Goal: Task Accomplishment & Management: Manage account settings

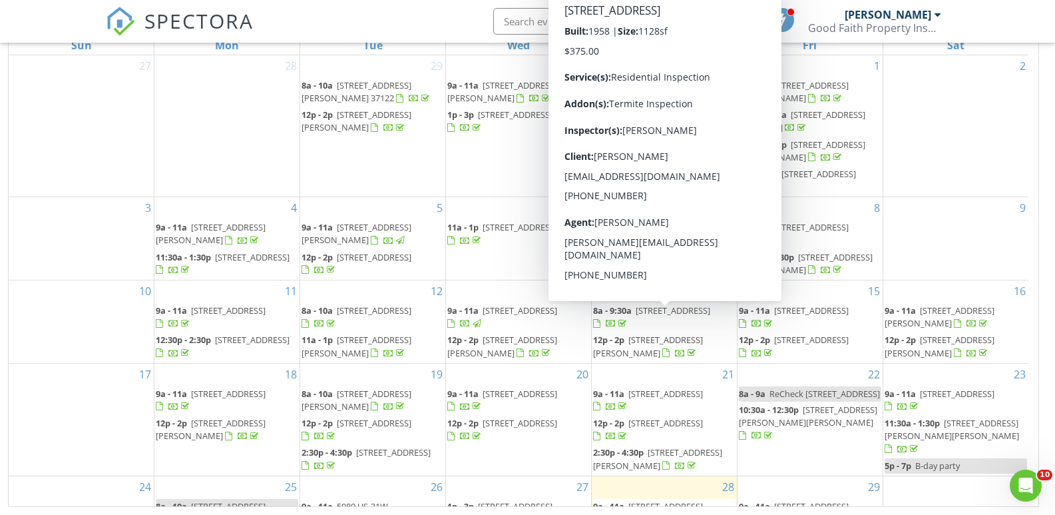
scroll to position [118, 0]
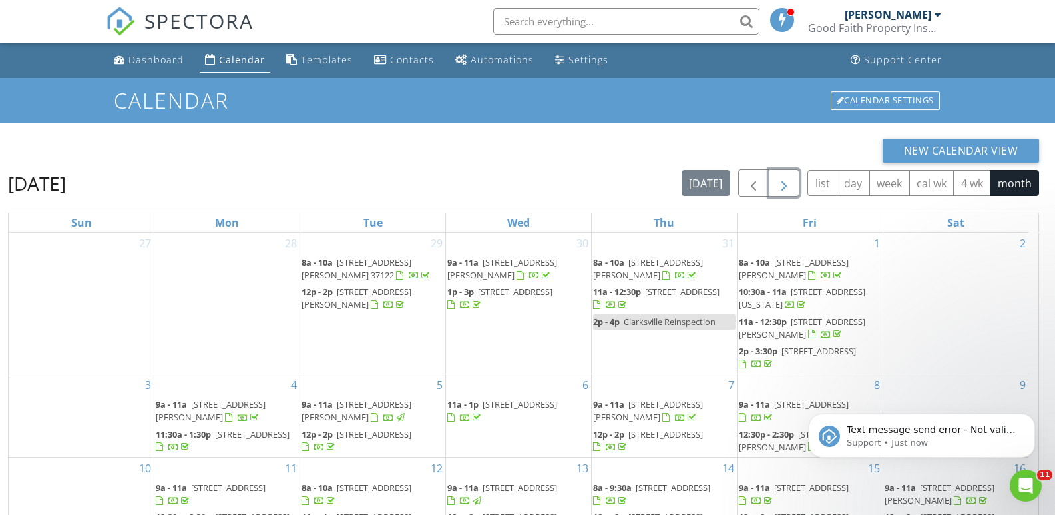
click at [781, 184] on span "button" at bounding box center [784, 183] width 16 height 16
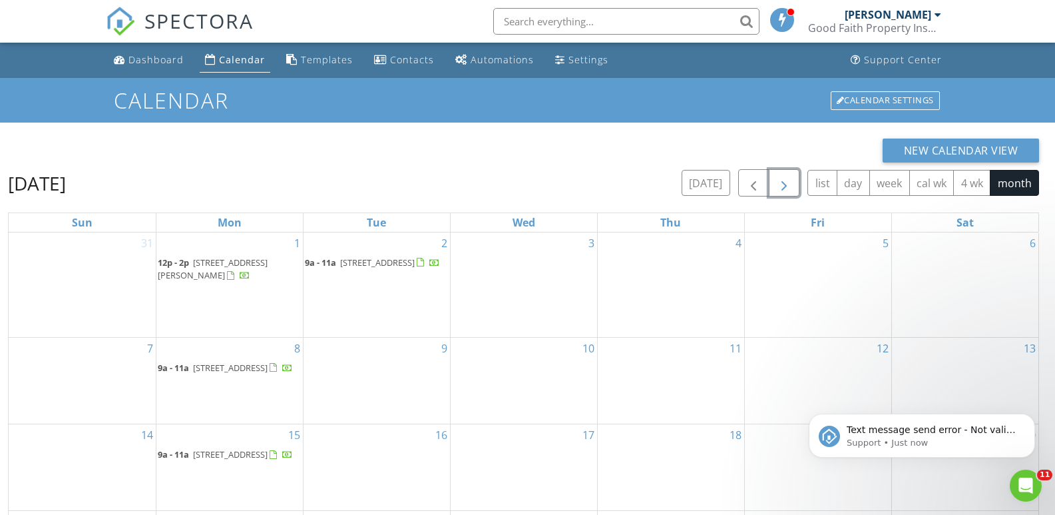
click at [223, 263] on span "[STREET_ADDRESS][PERSON_NAME]" at bounding box center [213, 268] width 110 height 25
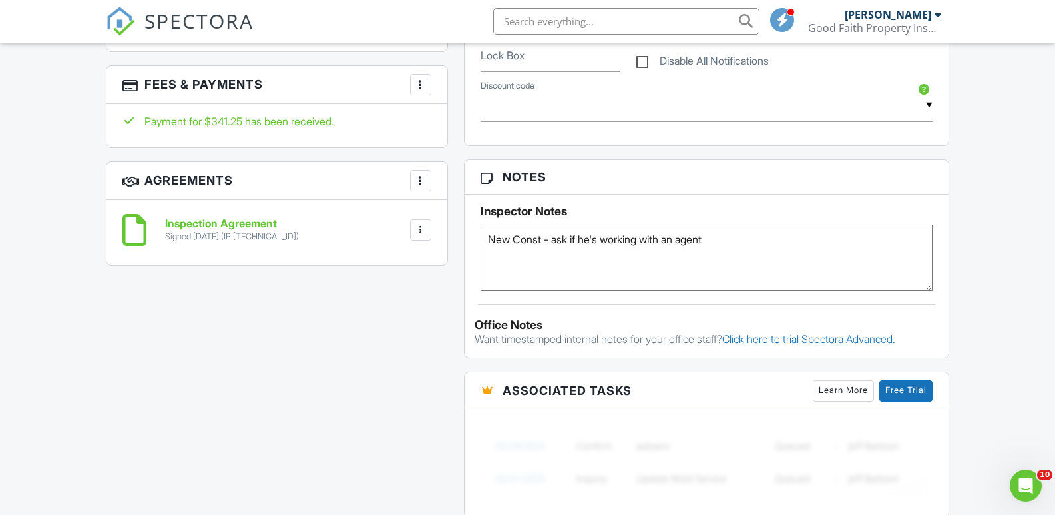
click at [754, 254] on textarea "New Const - ask if he's working with an agent" at bounding box center [707, 257] width 453 height 67
click at [486, 244] on textarea "New Const - ask if he's working with an agent" at bounding box center [707, 257] width 453 height 67
type textarea "Make sure home will be open, Labor Day New Const - ask if he's working with an …"
click at [670, 311] on div "Notes Inspector Notes New Const - ask if he's working with an agent Office Note…" at bounding box center [707, 258] width 486 height 199
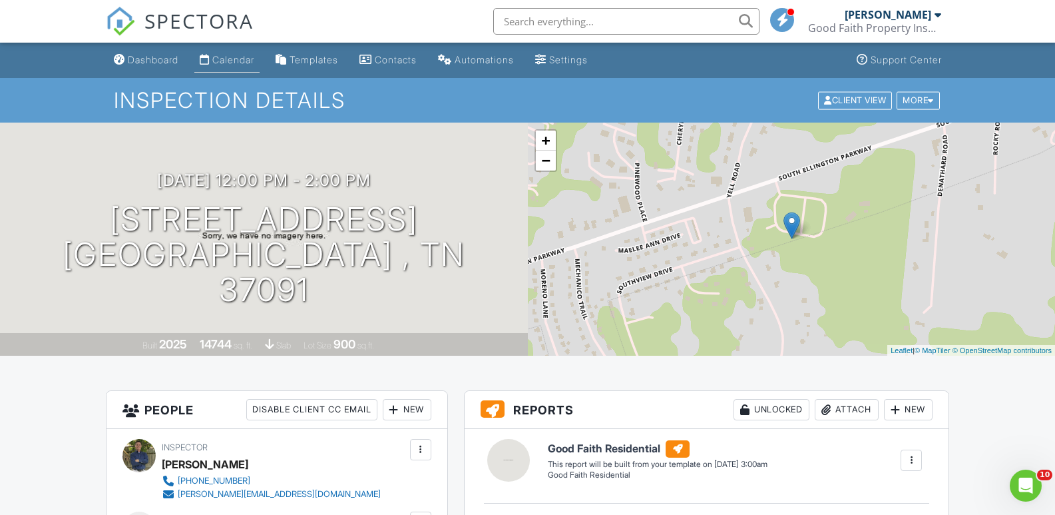
click at [243, 59] on div "Calendar" at bounding box center [233, 59] width 42 height 11
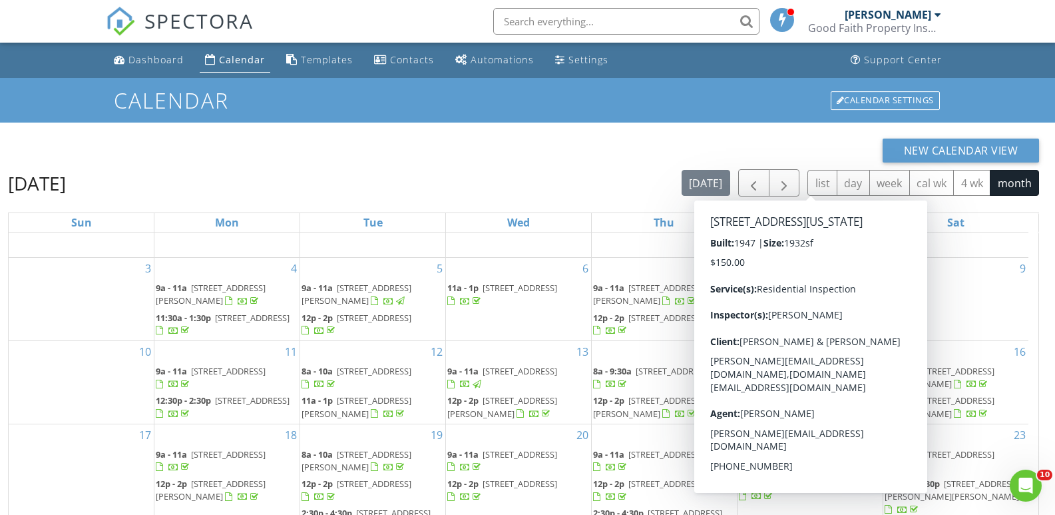
scroll to position [118, 0]
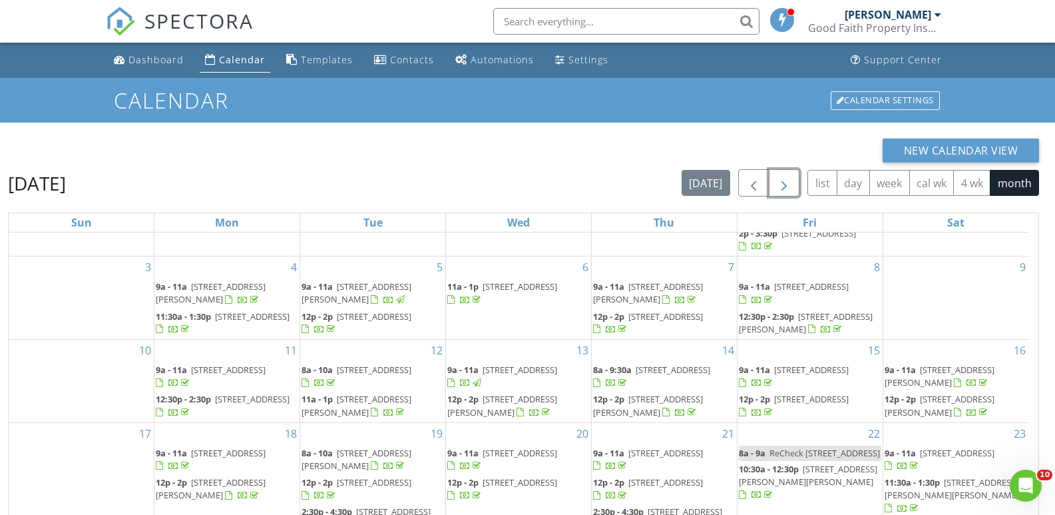
click at [783, 190] on span "button" at bounding box center [784, 183] width 16 height 16
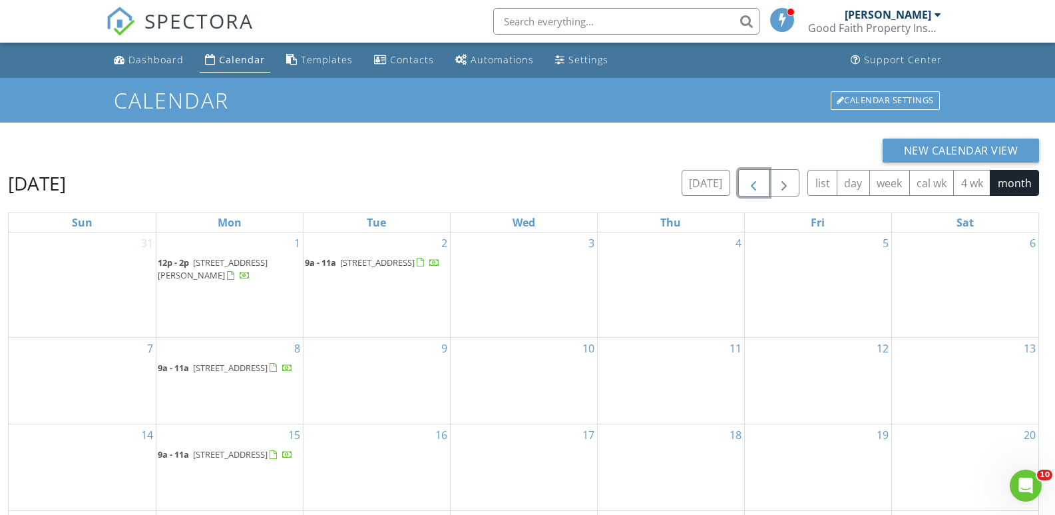
click at [752, 184] on span "button" at bounding box center [754, 183] width 16 height 16
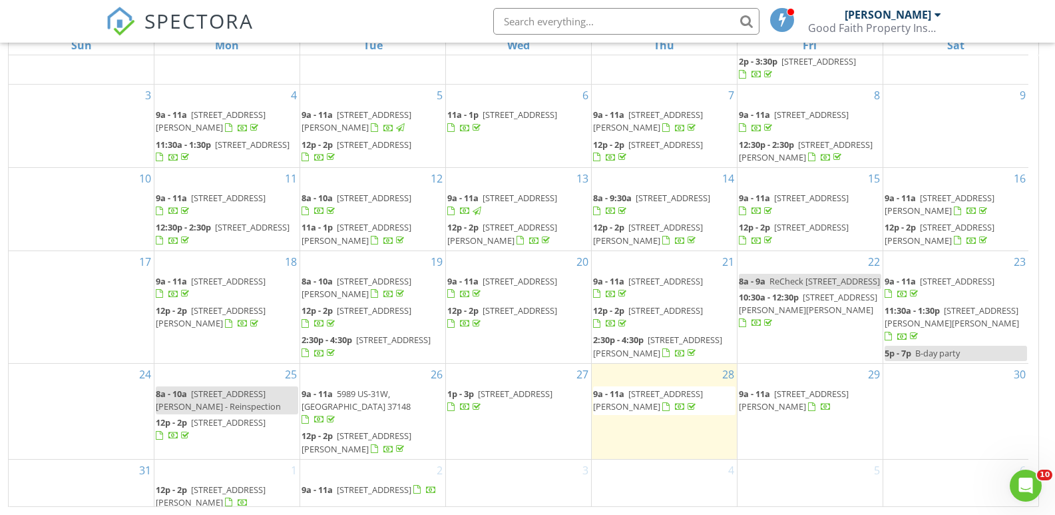
scroll to position [118, 0]
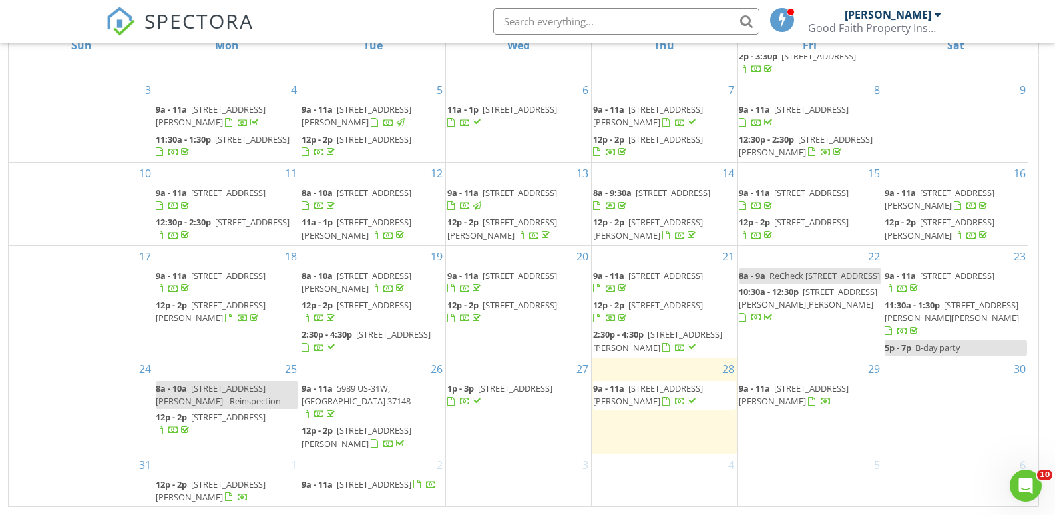
click at [655, 404] on span "2921 Blanton Chapel Rd, Manchester 37355" at bounding box center [648, 394] width 110 height 25
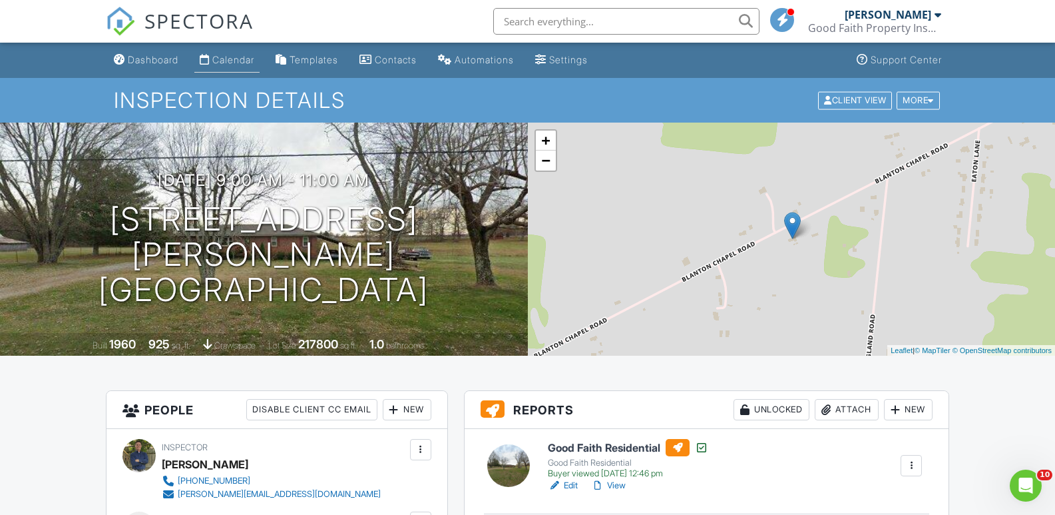
click at [233, 59] on div "Calendar" at bounding box center [233, 59] width 42 height 11
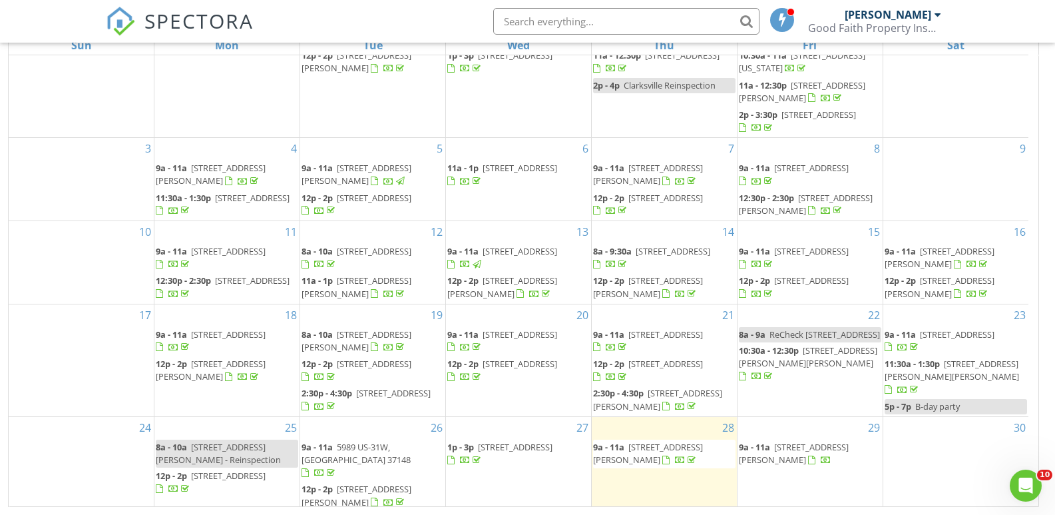
scroll to position [118, 0]
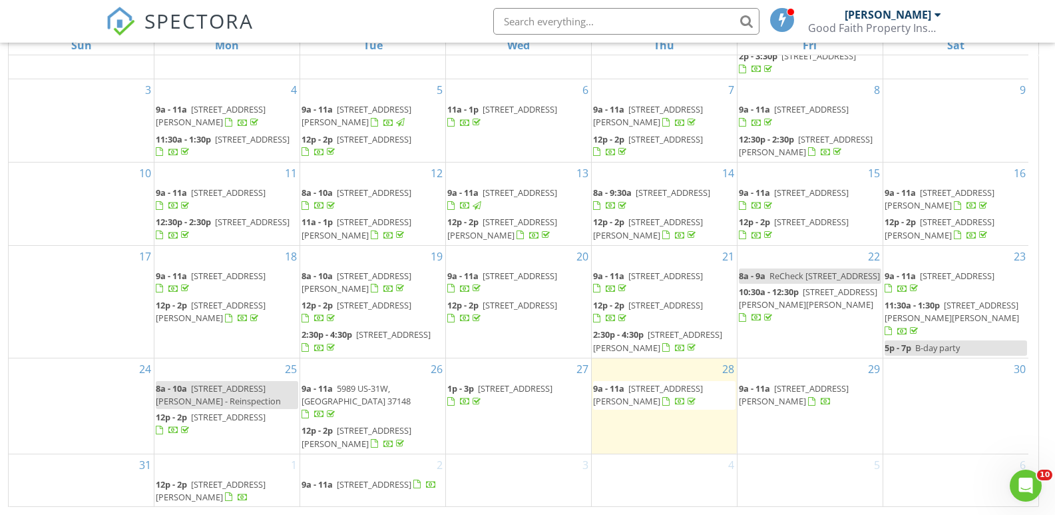
click at [792, 401] on span "408 Wheeler Ave, Smyrna 37167" at bounding box center [794, 394] width 110 height 25
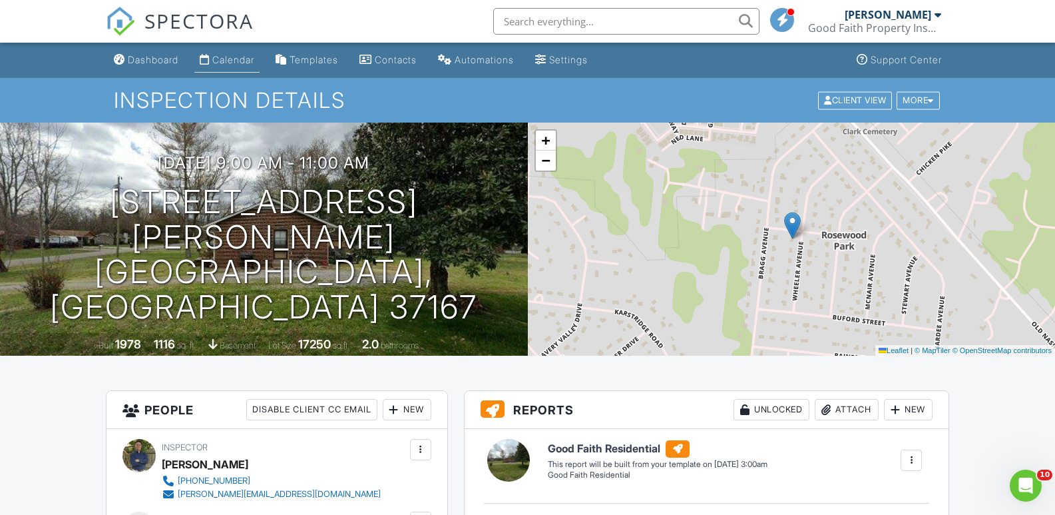
click at [226, 59] on div "Calendar" at bounding box center [233, 59] width 42 height 11
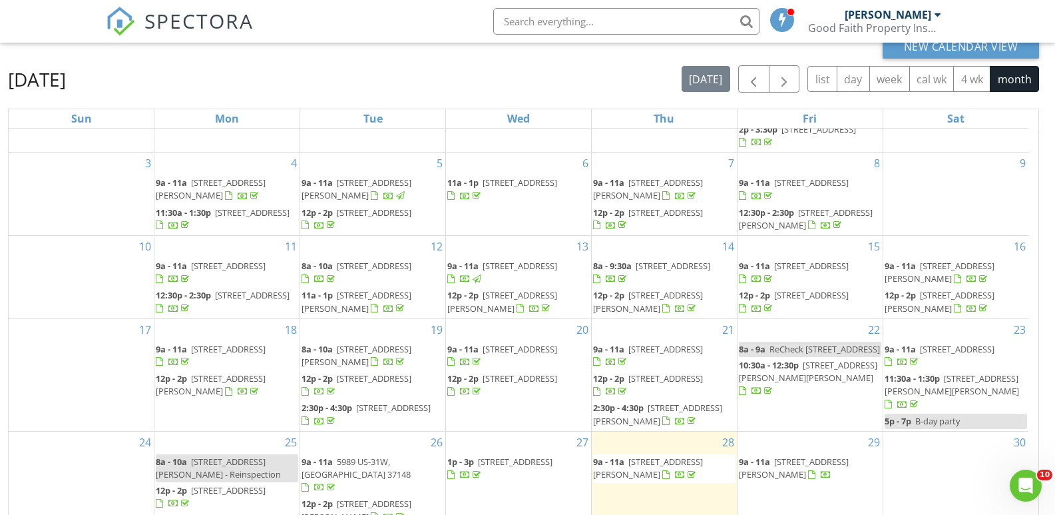
scroll to position [177, 0]
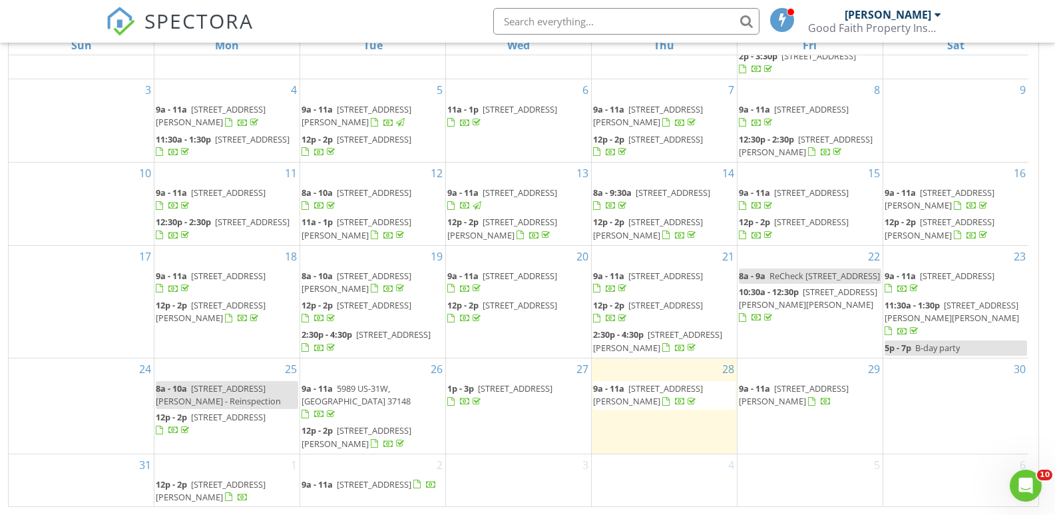
click at [761, 394] on span "9a - 11a" at bounding box center [754, 388] width 31 height 12
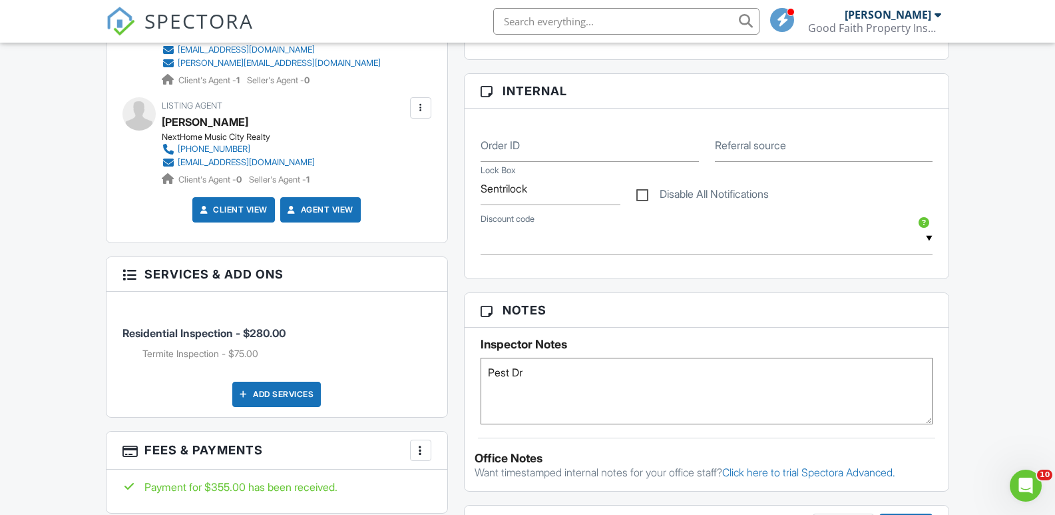
click at [577, 381] on textarea "Pest Dr" at bounding box center [707, 391] width 453 height 67
click at [565, 408] on textarea "Pest Dr" at bounding box center [707, 391] width 453 height 67
type textarea "Pest Dr Wed 3-5"
click at [489, 443] on div "Notes Inspector Notes Pest Dr Office Notes Want timestamped internal notes for …" at bounding box center [707, 391] width 486 height 199
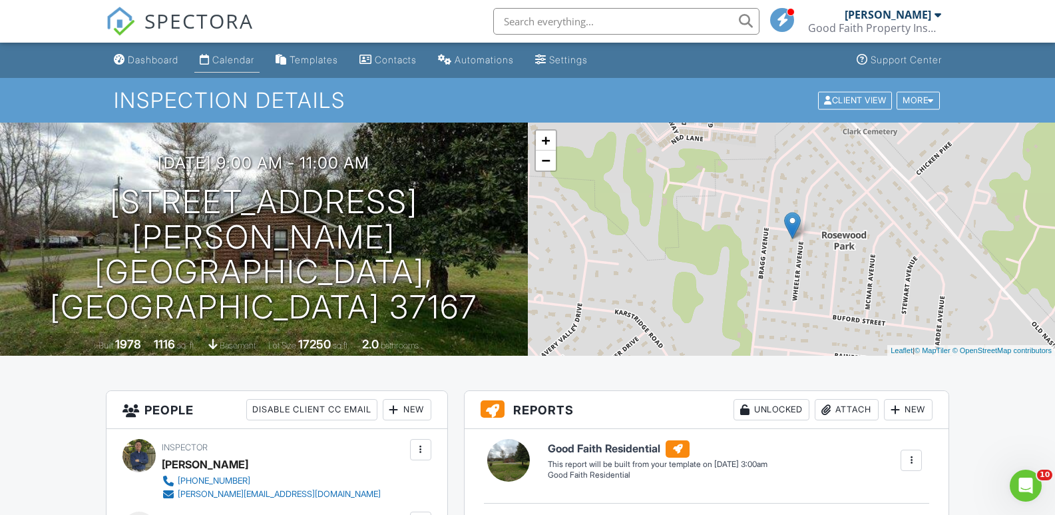
click at [238, 56] on div "Calendar" at bounding box center [233, 59] width 42 height 11
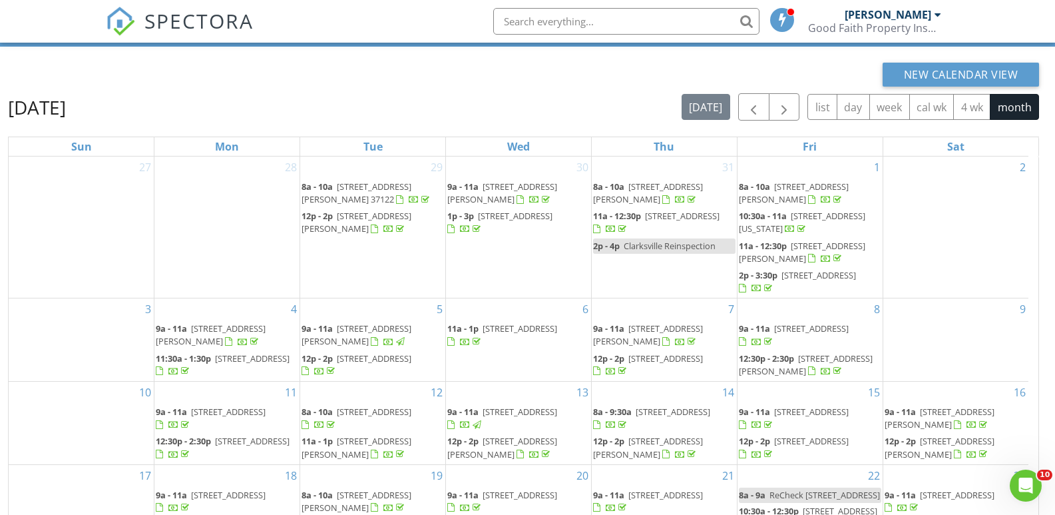
scroll to position [177, 0]
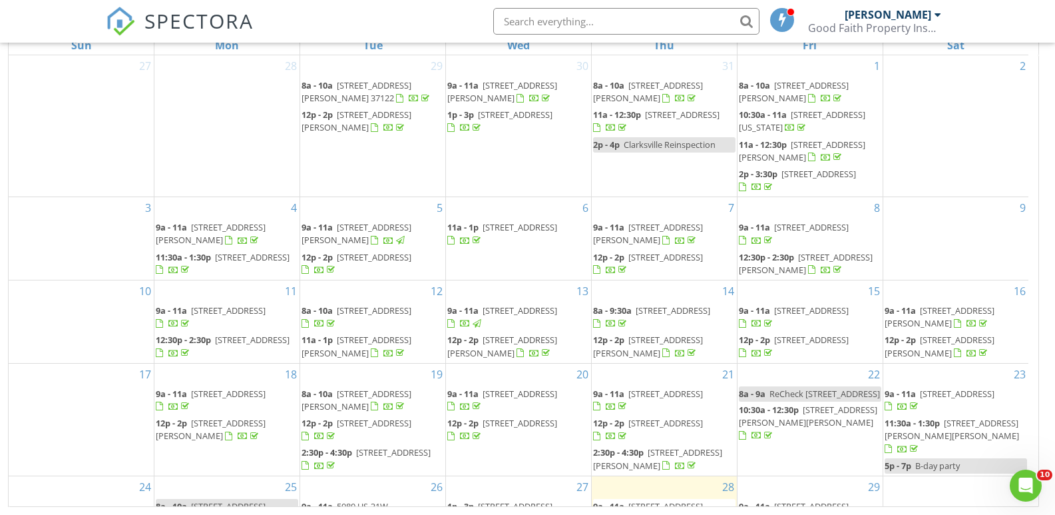
drag, startPoint x: 1060, startPoint y: 315, endPoint x: 23, endPoint y: 24, distance: 1077.3
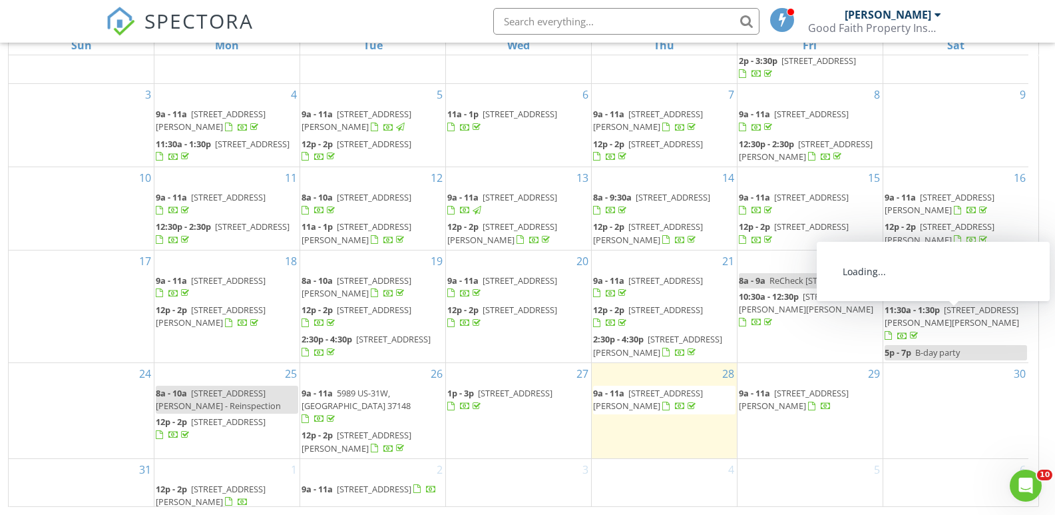
scroll to position [118, 0]
